Goal: Task Accomplishment & Management: Use online tool/utility

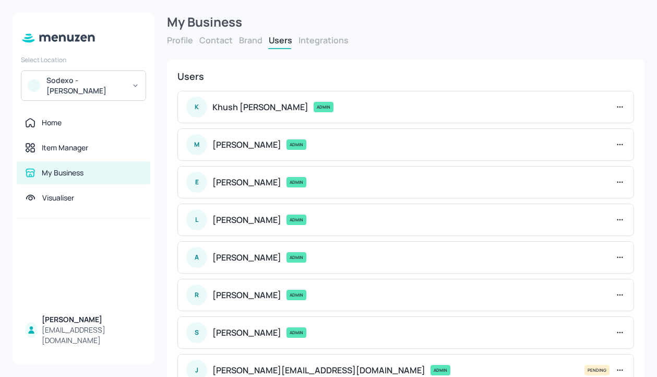
click at [116, 90] on div "Sodexo - Leonardo Yeovil" at bounding box center [85, 85] width 79 height 21
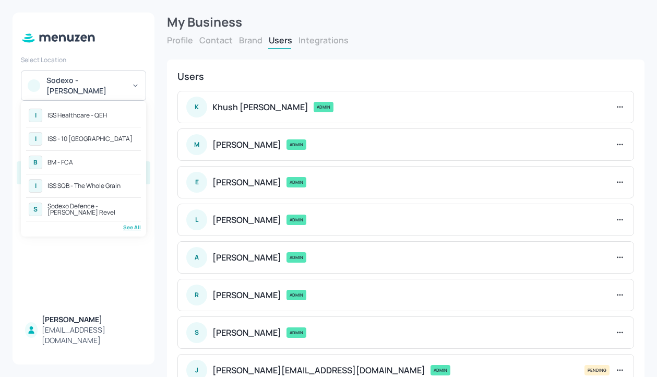
click at [129, 228] on div "See All" at bounding box center [83, 227] width 115 height 8
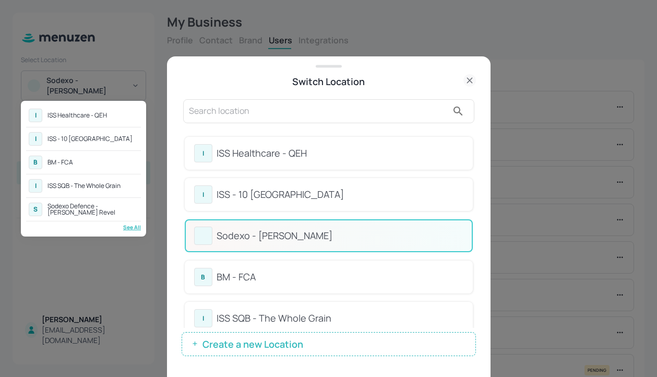
click at [474, 134] on div at bounding box center [328, 188] width 657 height 377
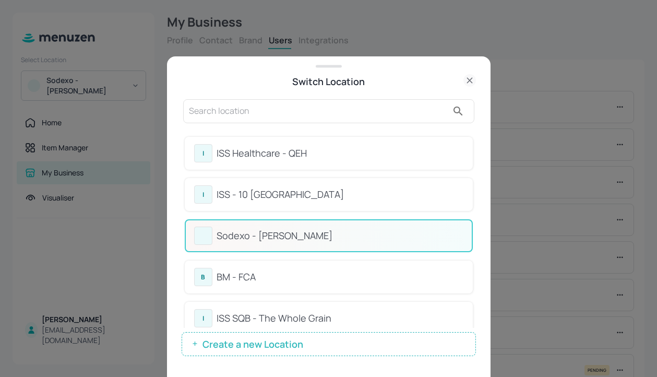
click at [397, 115] on input "text" at bounding box center [318, 111] width 259 height 17
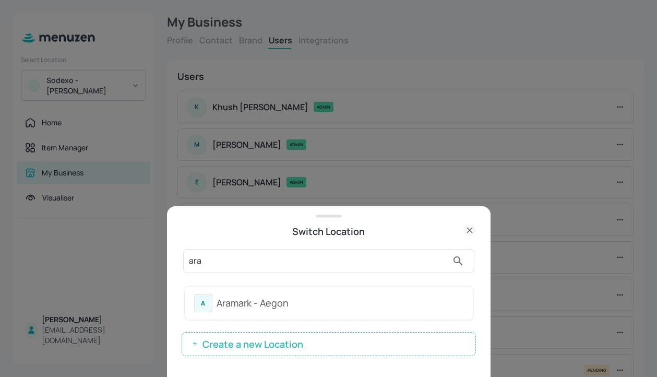
type input "ara"
click at [302, 305] on div "Aramark - Aegon" at bounding box center [340, 303] width 247 height 14
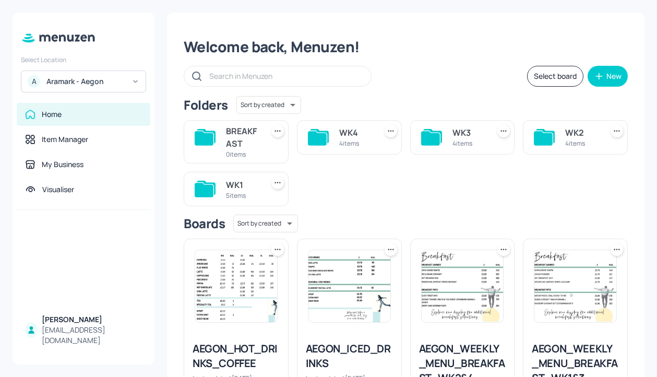
click at [466, 107] on div "Folders Sort by created id ​" at bounding box center [406, 105] width 444 height 18
click at [463, 135] on div "WK3" at bounding box center [469, 132] width 33 height 13
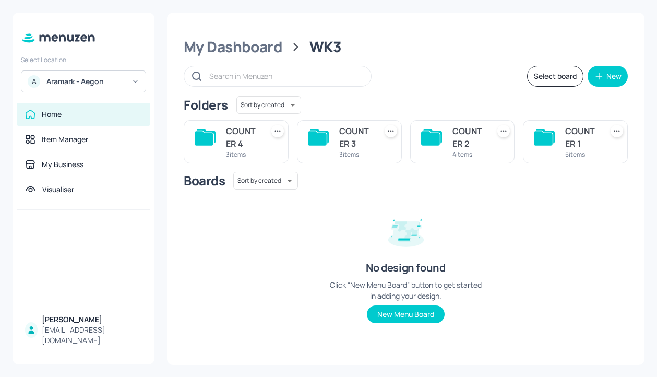
click at [219, 153] on div "COUNTER 4 3 items" at bounding box center [236, 141] width 105 height 43
click at [233, 139] on div "COUNTER 4" at bounding box center [242, 137] width 33 height 25
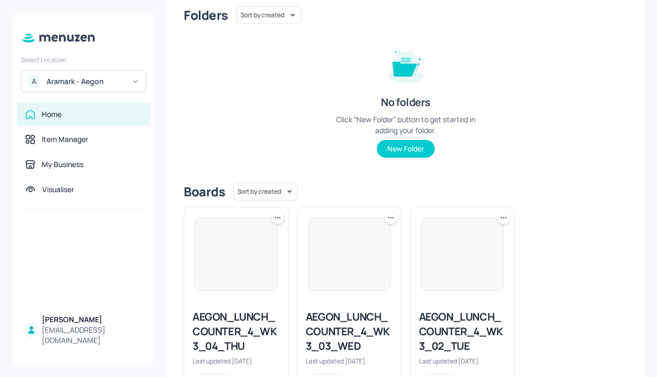
scroll to position [140, 0]
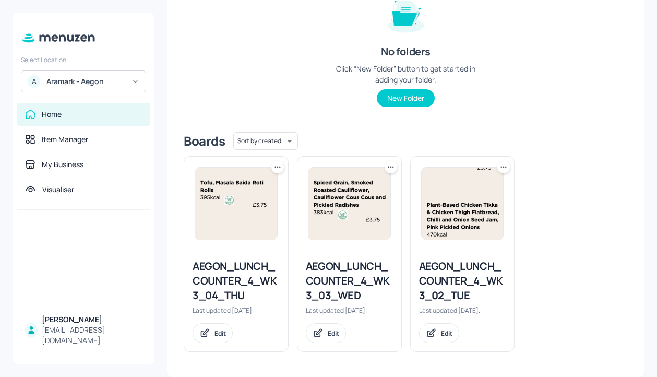
click at [221, 276] on div "AEGON_LUNCH_COUNTER_4_WK3_04_THU" at bounding box center [236, 281] width 87 height 44
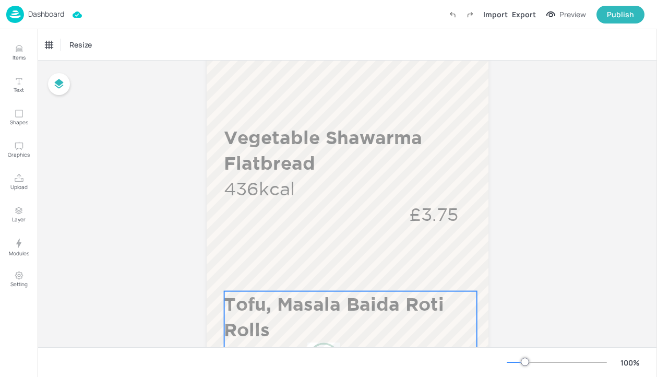
scroll to position [81, 0]
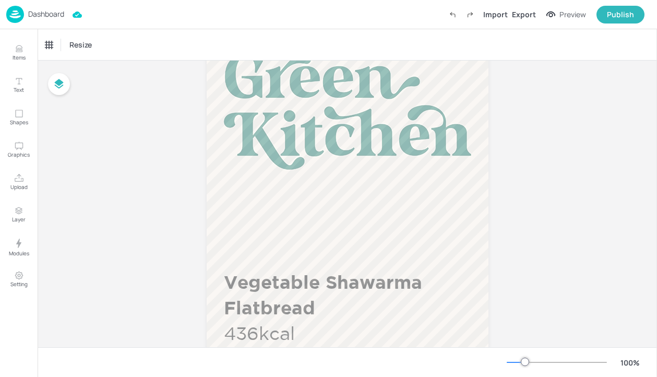
click at [60, 16] on p "Dashboard" at bounding box center [46, 13] width 36 height 7
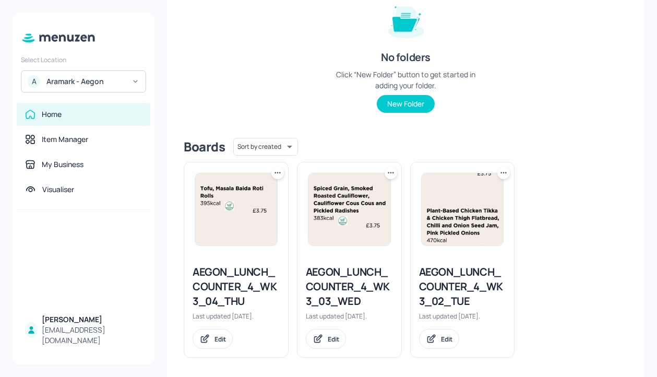
scroll to position [140, 0]
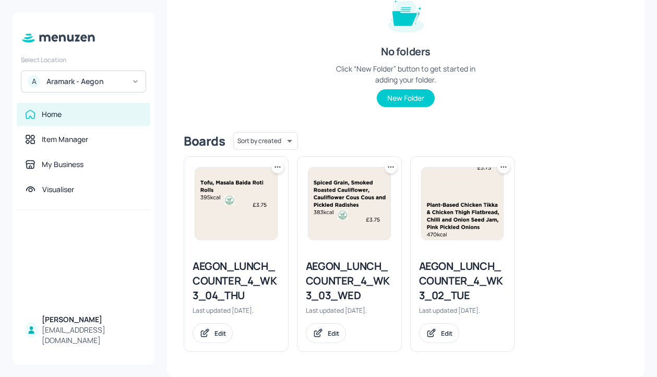
click at [445, 281] on div "AEGON_LUNCH_COUNTER_4_WK3_02_TUE" at bounding box center [462, 281] width 87 height 44
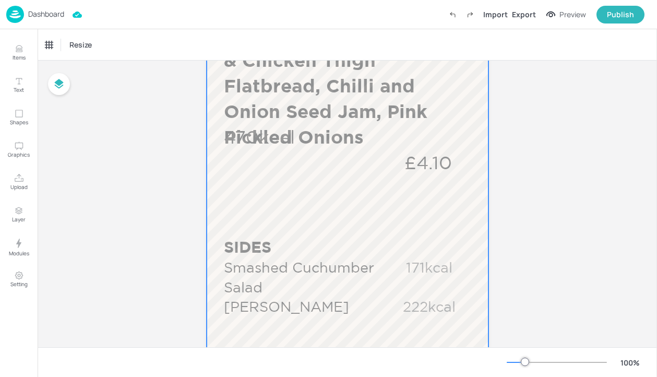
scroll to position [618, 0]
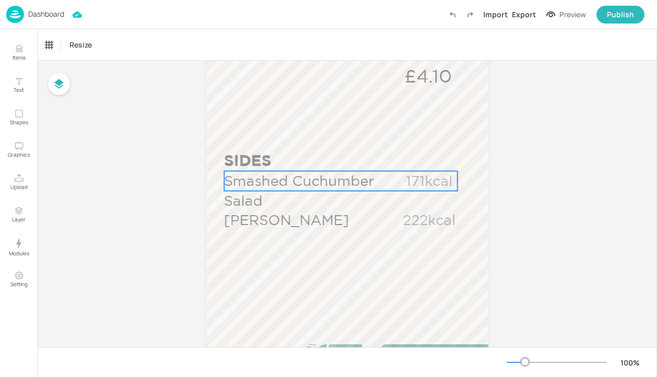
click at [308, 183] on p "Smashed Cuchumber Salad" at bounding box center [303, 191] width 159 height 40
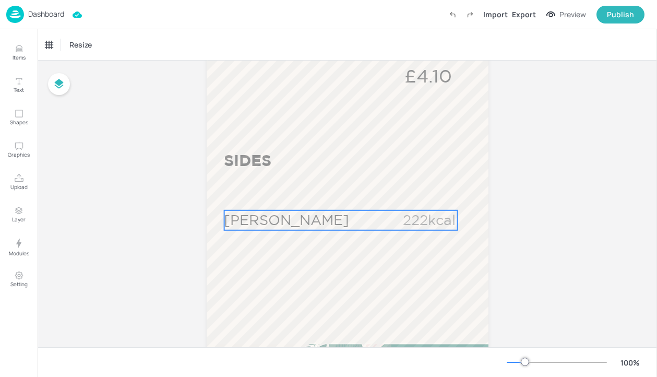
click at [311, 213] on p "Chana Masala" at bounding box center [303, 220] width 159 height 20
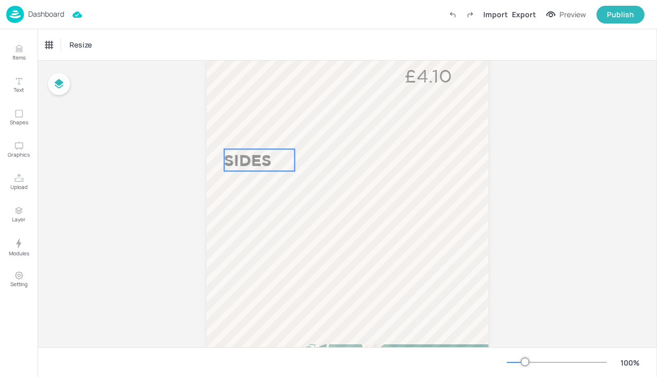
click at [252, 162] on p "SIDES" at bounding box center [259, 160] width 70 height 22
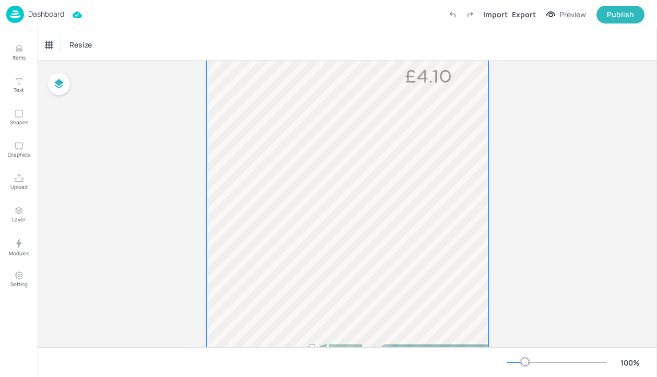
scroll to position [0, 0]
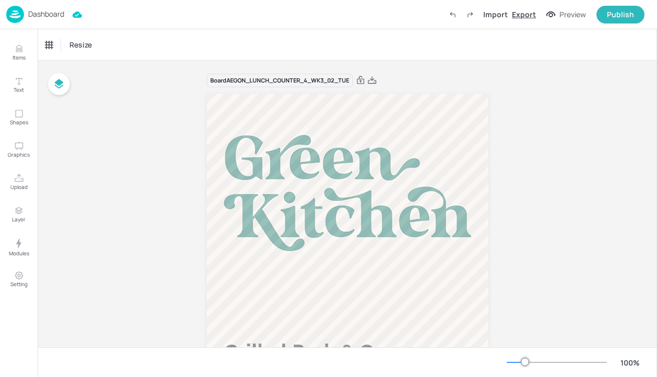
click at [531, 17] on div "Export" at bounding box center [524, 14] width 24 height 11
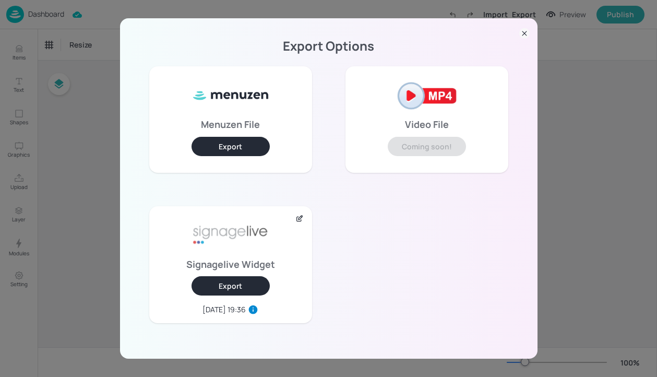
click at [226, 288] on button "Export" at bounding box center [231, 285] width 78 height 19
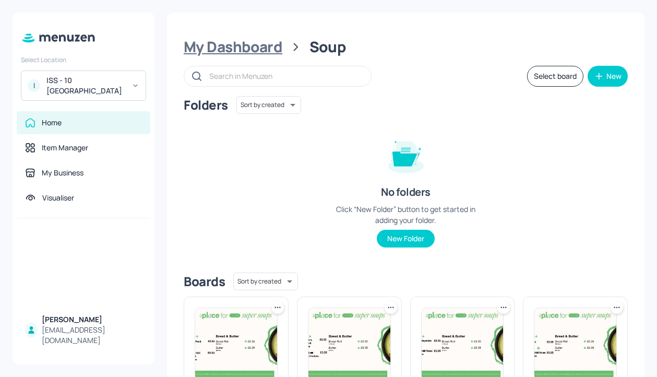
click at [224, 53] on div "My Dashboard" at bounding box center [233, 47] width 99 height 19
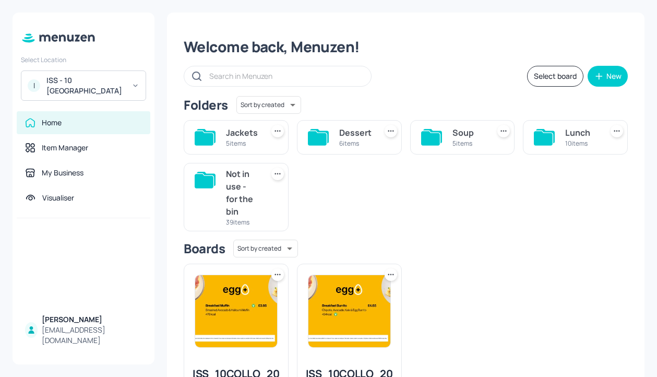
click at [561, 137] on div "Lunch 10 items" at bounding box center [575, 137] width 105 height 34
click at [574, 127] on div "Lunch" at bounding box center [581, 132] width 33 height 13
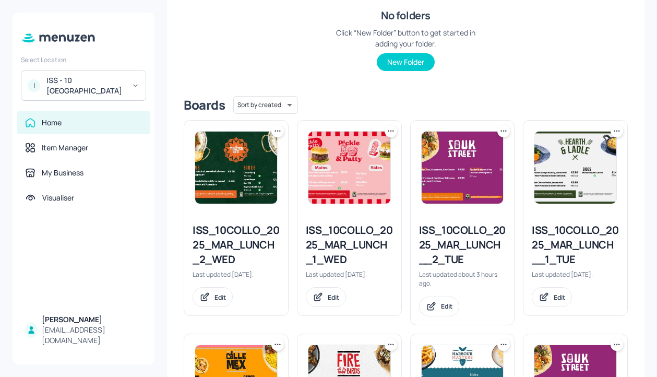
scroll to position [215, 0]
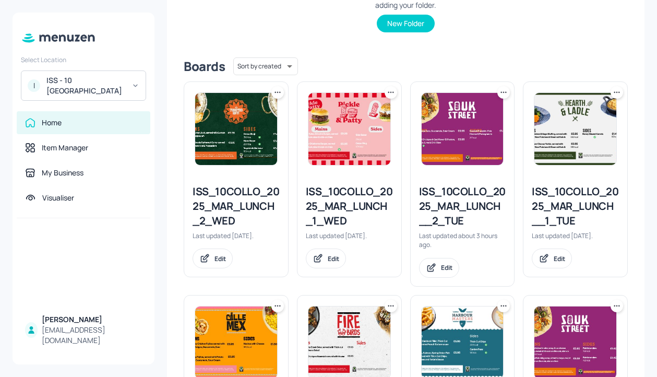
click at [451, 207] on div "ISS_10COLLO_2025_MAR_LUNCH__2_TUE" at bounding box center [462, 206] width 87 height 44
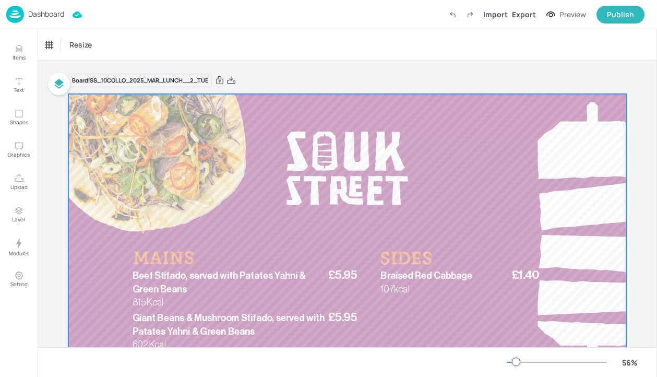
scroll to position [87, 0]
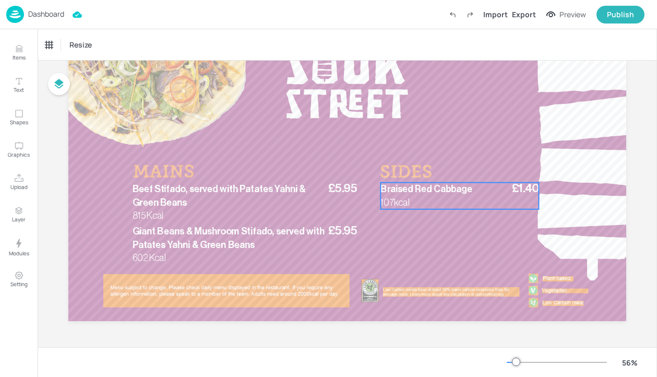
click at [432, 191] on span "Braised Red Cabbage" at bounding box center [426, 188] width 91 height 9
click at [430, 196] on div "£1.40 Braised Red Cabbage 107kcal" at bounding box center [458, 196] width 158 height 27
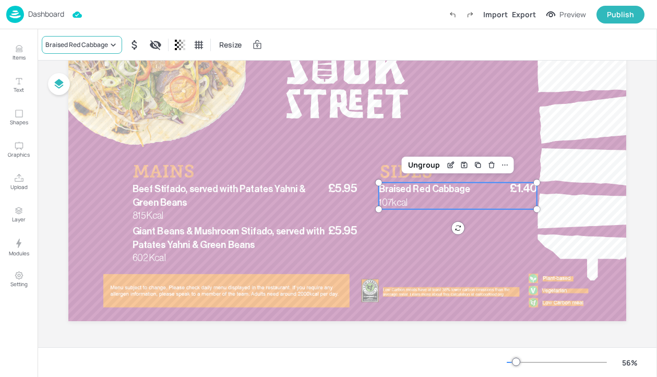
click at [109, 46] on icon at bounding box center [113, 45] width 10 height 10
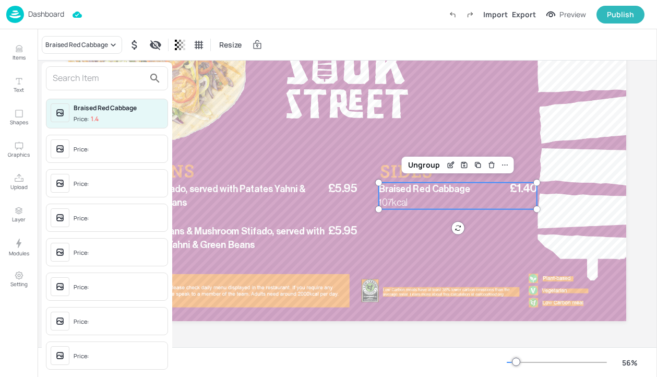
click at [98, 78] on input "text" at bounding box center [99, 78] width 92 height 17
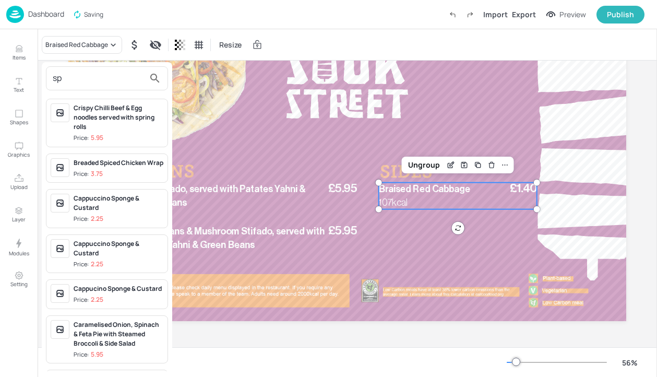
type input "s"
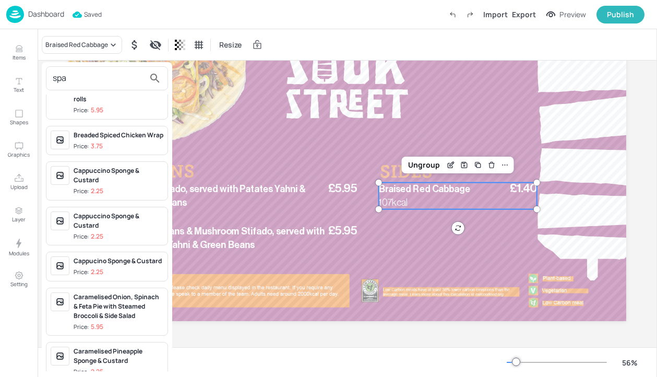
scroll to position [0, 0]
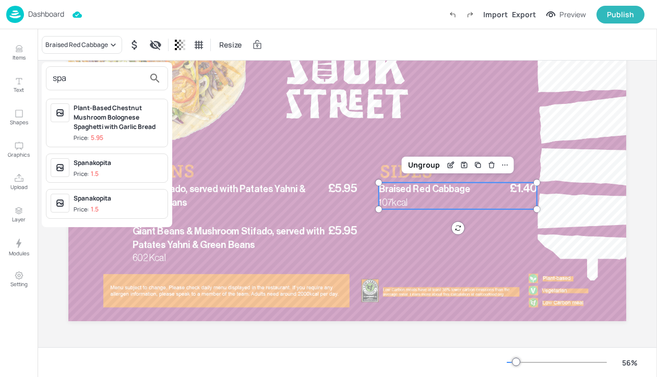
type input "spa"
click at [148, 172] on span "Price: 1.5" at bounding box center [119, 174] width 90 height 9
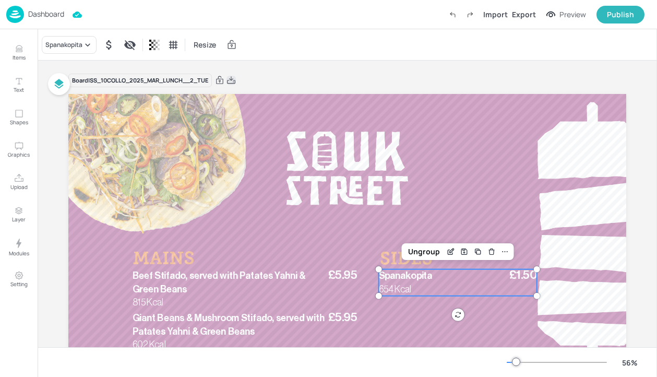
click at [233, 83] on icon at bounding box center [231, 79] width 8 height 7
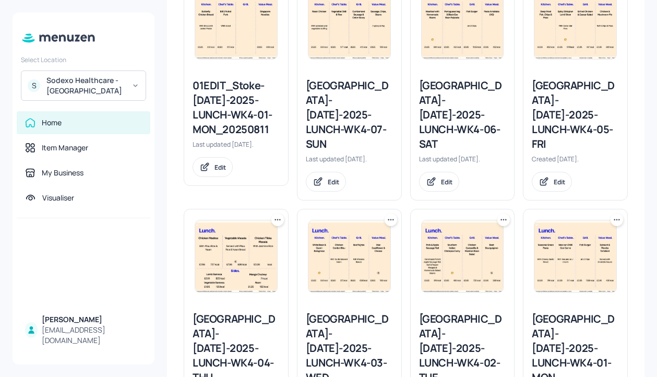
scroll to position [374, 0]
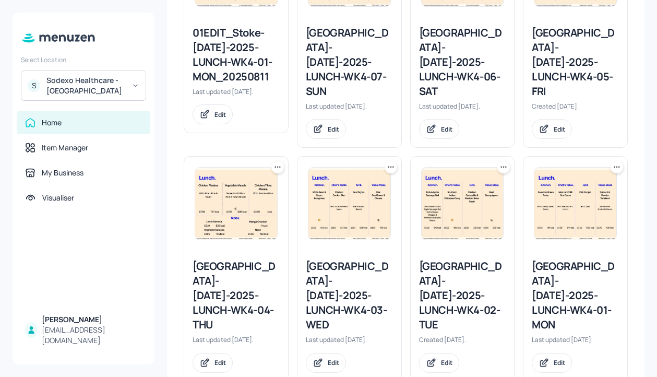
click at [617, 162] on icon at bounding box center [617, 167] width 10 height 10
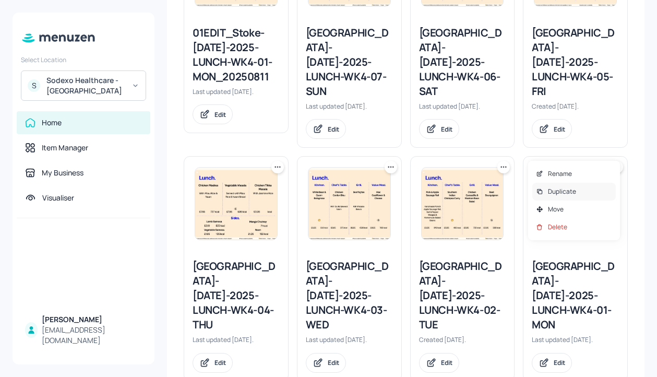
click at [591, 193] on div "Duplicate" at bounding box center [575, 192] width 84 height 18
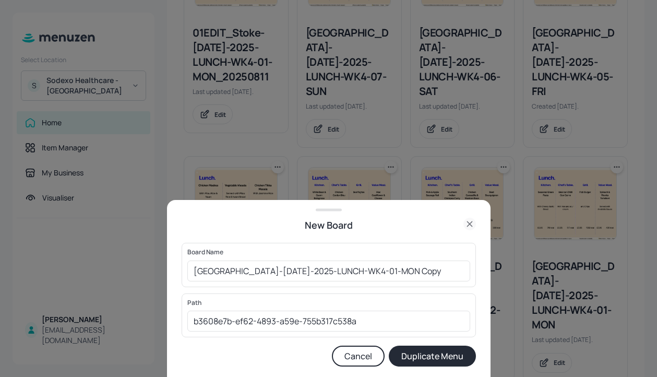
click at [526, 174] on div at bounding box center [328, 188] width 657 height 377
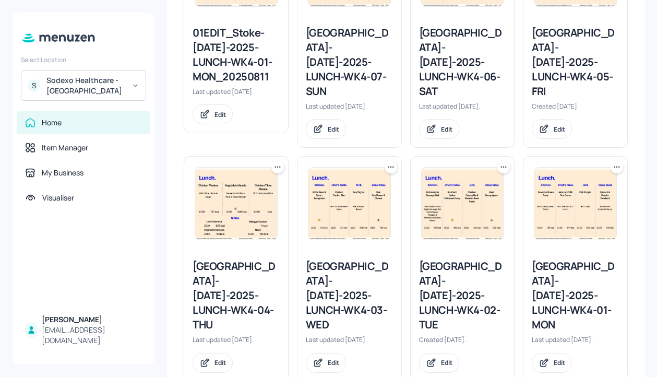
click at [502, 162] on icon at bounding box center [504, 167] width 10 height 10
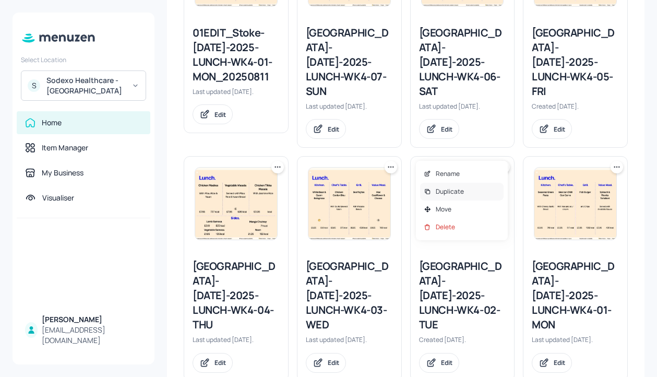
click at [477, 188] on div "Duplicate" at bounding box center [462, 192] width 84 height 18
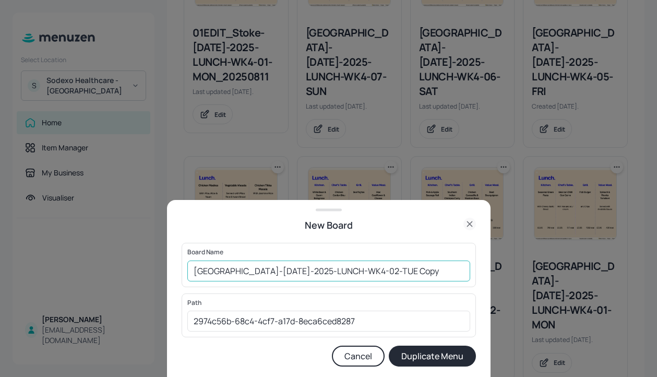
click at [193, 271] on input "Stoke Mandeville-JUL-2025-LUNCH-WK4-02-TUE Copy" at bounding box center [328, 271] width 283 height 21
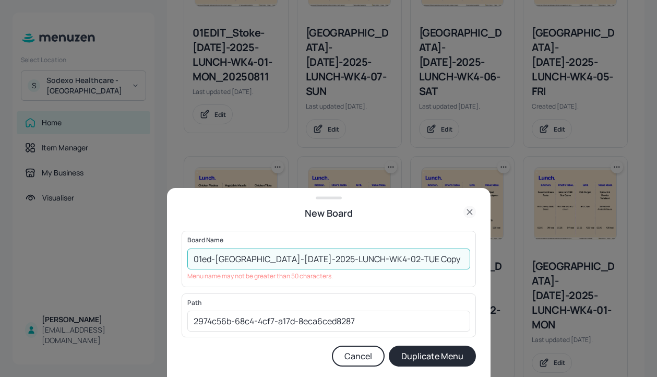
drag, startPoint x: 279, startPoint y: 260, endPoint x: 216, endPoint y: 261, distance: 62.7
click at [216, 261] on input "01ed-Stoke Mandeville-JUL-2025-LUNCH-WK4-02-TUE Copy" at bounding box center [328, 259] width 283 height 21
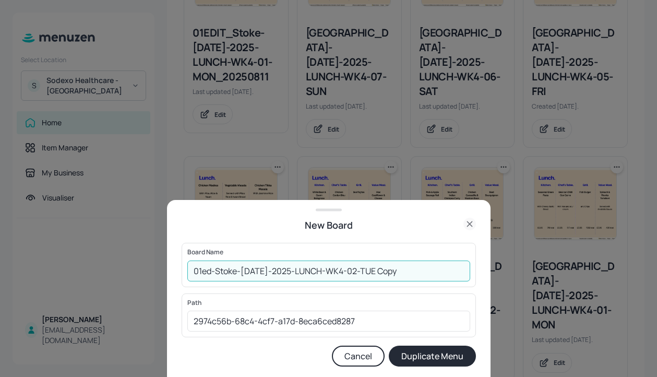
drag, startPoint x: 409, startPoint y: 272, endPoint x: 361, endPoint y: 272, distance: 48.6
click at [361, 272] on input "01ed-Stoke-JUL-2025-LUNCH-WK4-02-TUE Copy" at bounding box center [328, 271] width 283 height 21
type input "01ed-Stoke-[DATE]-2025-LUNCH-WK4-02-TUE-20250812"
click at [431, 354] on button "Duplicate Menu" at bounding box center [432, 356] width 87 height 21
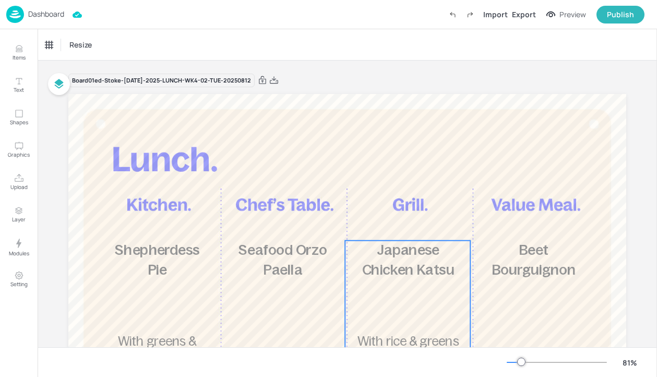
scroll to position [45, 0]
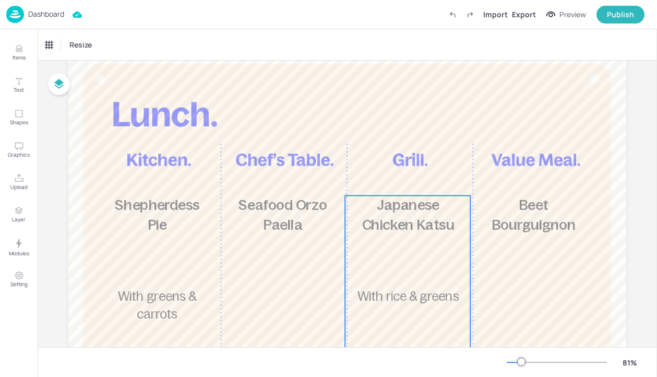
click at [415, 217] on span "Japanese Chicken Katsu" at bounding box center [408, 215] width 92 height 36
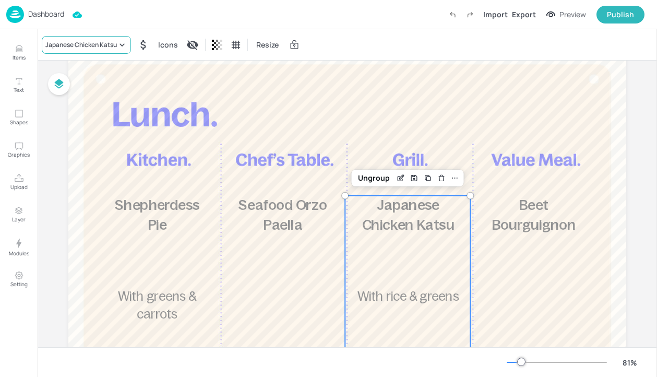
click at [106, 46] on div "Japanese Chicken Katsu" at bounding box center [81, 44] width 72 height 9
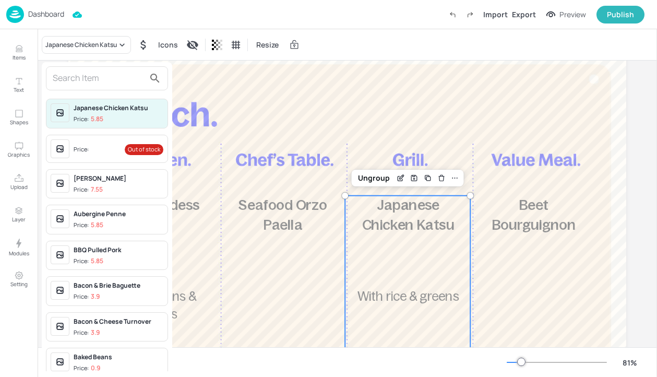
click at [99, 138] on div "Price: Out of stock" at bounding box center [107, 149] width 122 height 28
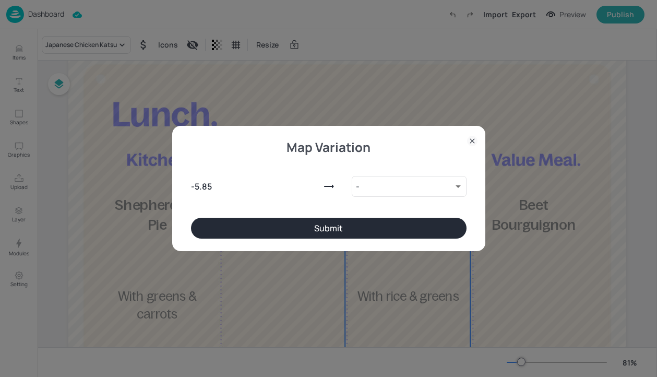
click at [323, 225] on button "Submit" at bounding box center [329, 228] width 276 height 21
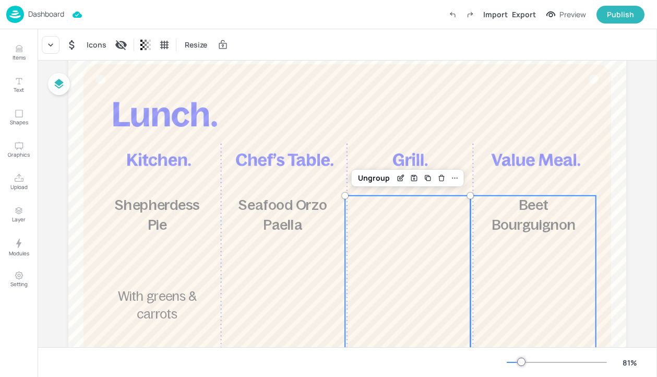
click at [567, 231] on span "Beet Bourguignon" at bounding box center [534, 215] width 84 height 36
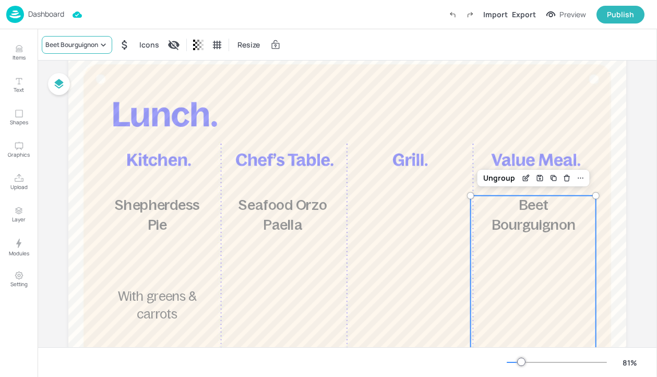
click at [92, 37] on div "Beet Bourguignon" at bounding box center [77, 45] width 70 height 18
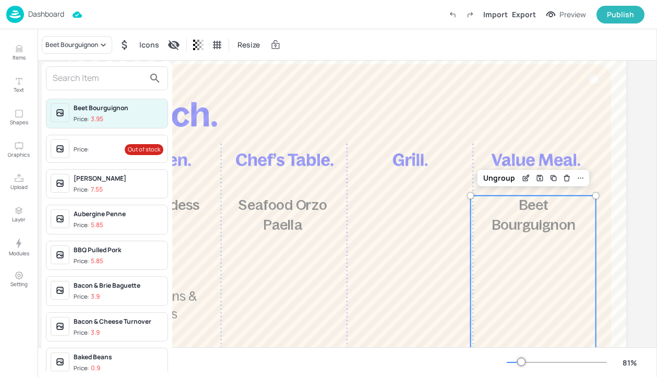
click at [101, 70] on input "text" at bounding box center [99, 78] width 92 height 17
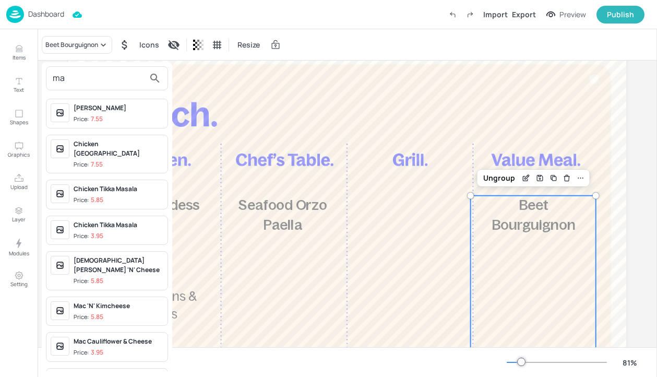
type input "mac"
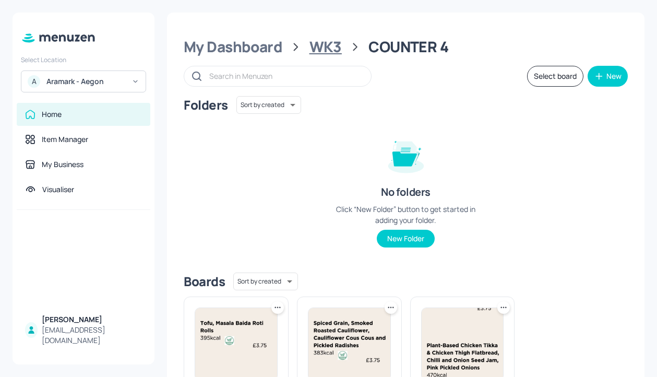
click at [331, 38] on div "WK3" at bounding box center [326, 47] width 32 height 19
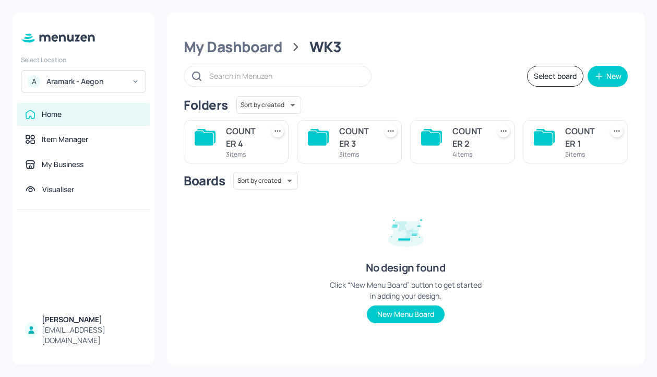
click at [454, 150] on div "4 items" at bounding box center [469, 154] width 33 height 9
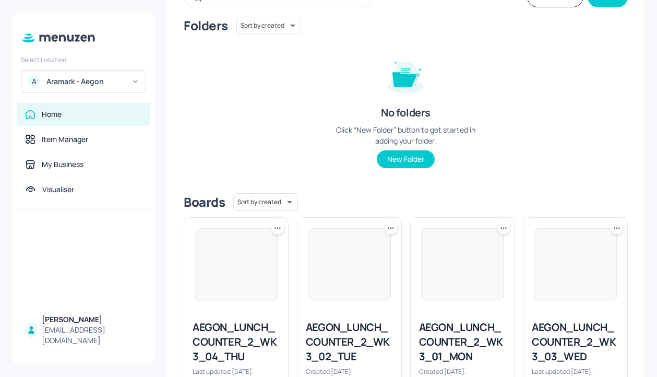
scroll to position [140, 0]
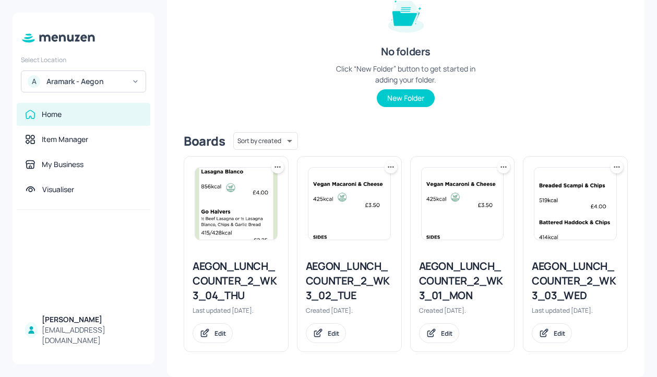
click at [370, 282] on div "AEGON_LUNCH_COUNTER_2_WK3_02_TUE" at bounding box center [349, 281] width 87 height 44
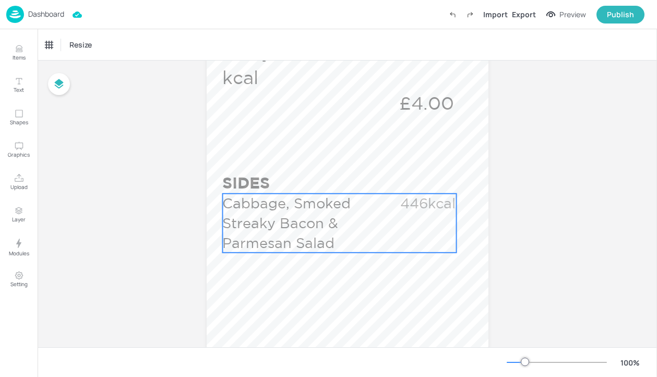
scroll to position [597, 0]
